Goal: Information Seeking & Learning: Learn about a topic

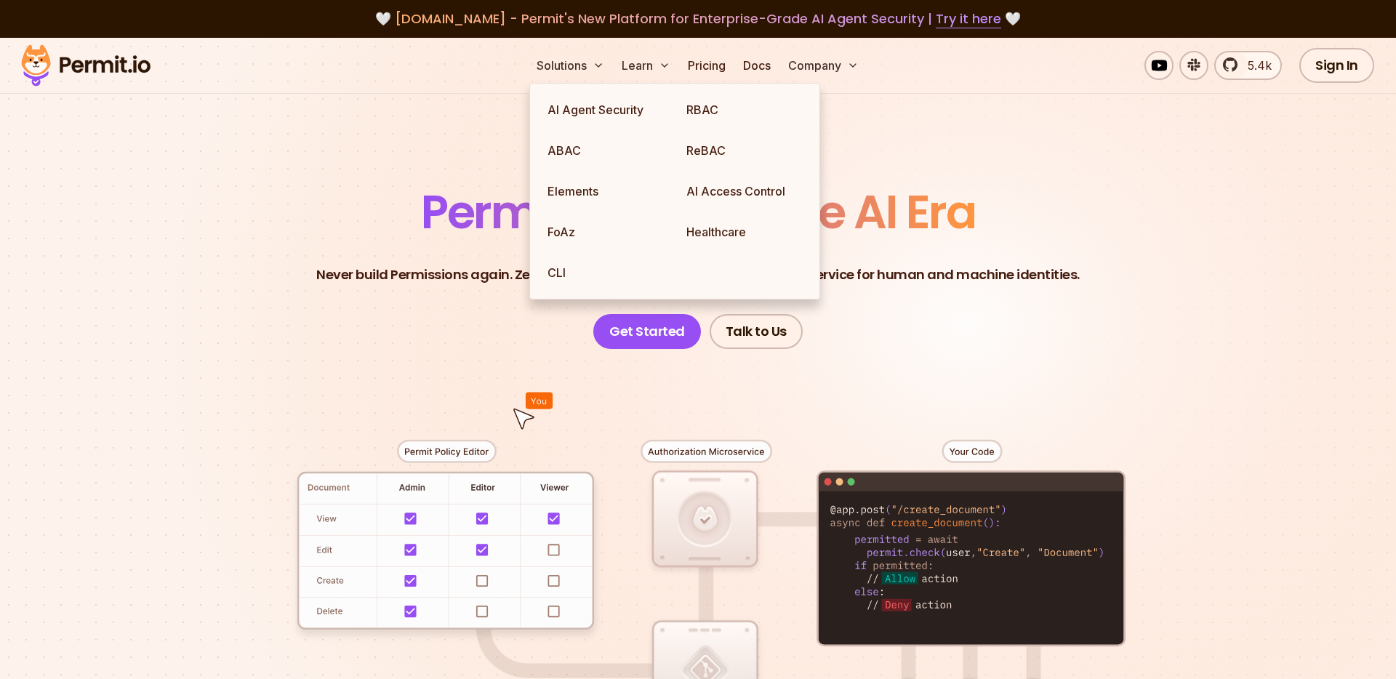
click at [391, 162] on section "Permissions for The AI Era Never build Permissions again. Zero-latency fine-gra…" at bounding box center [698, 518] width 1396 height 960
click at [567, 153] on link "ABAC" at bounding box center [605, 150] width 139 height 41
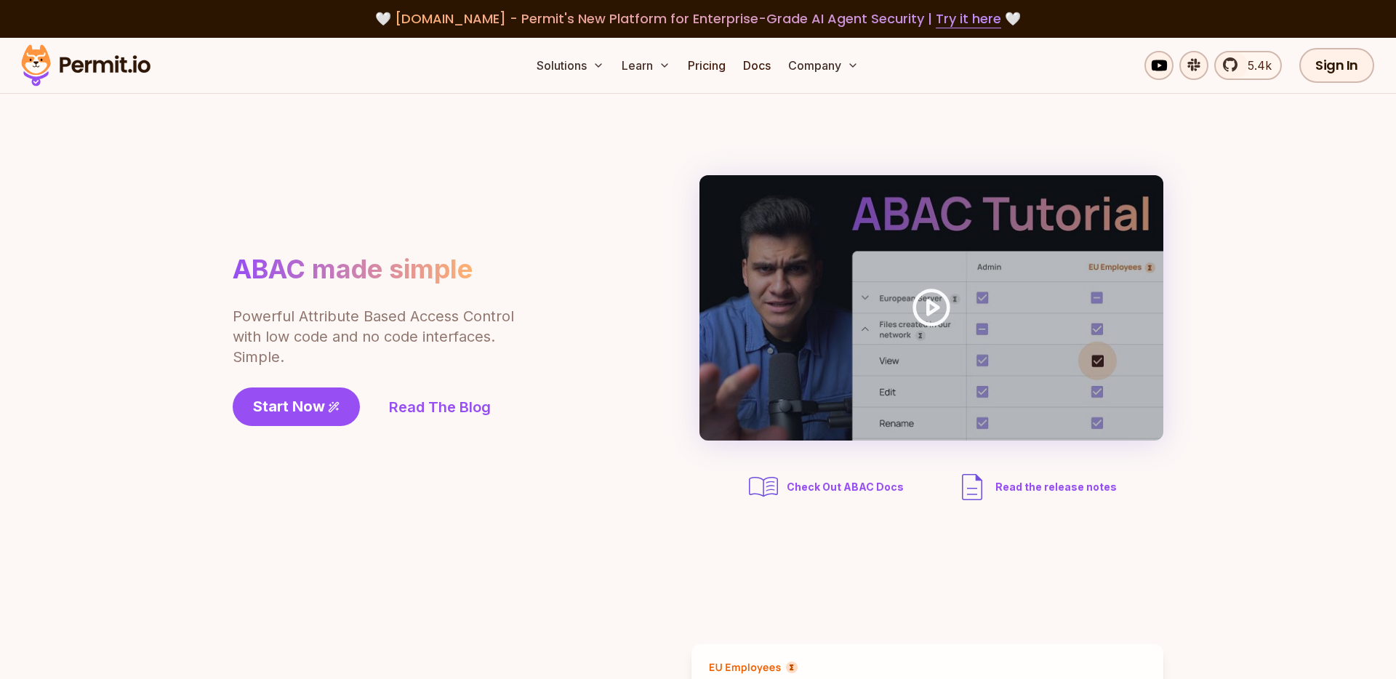
click at [337, 162] on section "ABAC made simple Powerful Attribute Based Access Control with low code and no c…" at bounding box center [698, 340] width 1396 height 492
click at [318, 413] on span "Start Now" at bounding box center [289, 406] width 72 height 20
click at [830, 476] on link "Check Out ABAC Docs" at bounding box center [827, 487] width 162 height 35
